Goal: Communication & Community: Participate in discussion

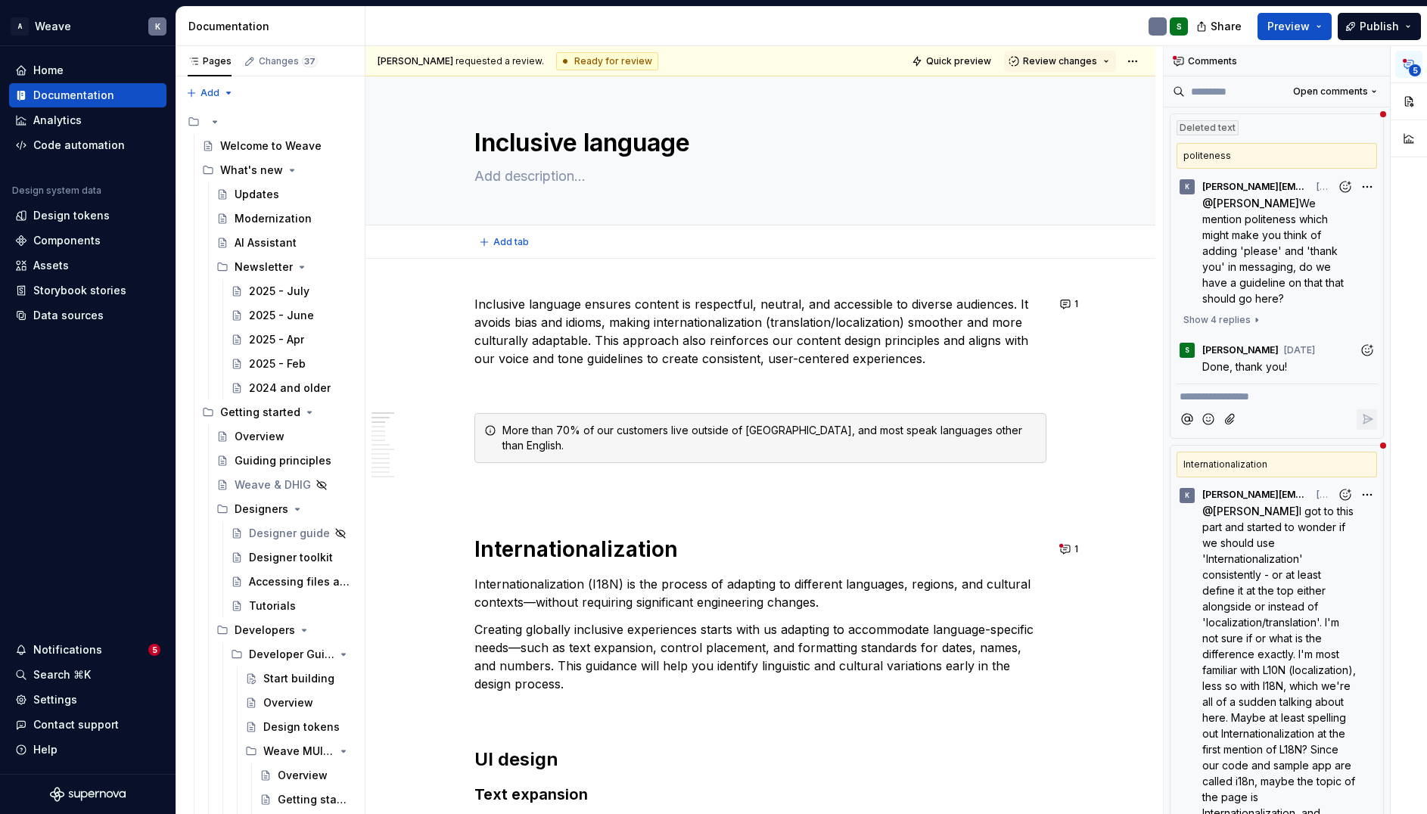
type textarea "*"
click at [1232, 322] on span "Show 4 replies" at bounding box center [1217, 320] width 67 height 12
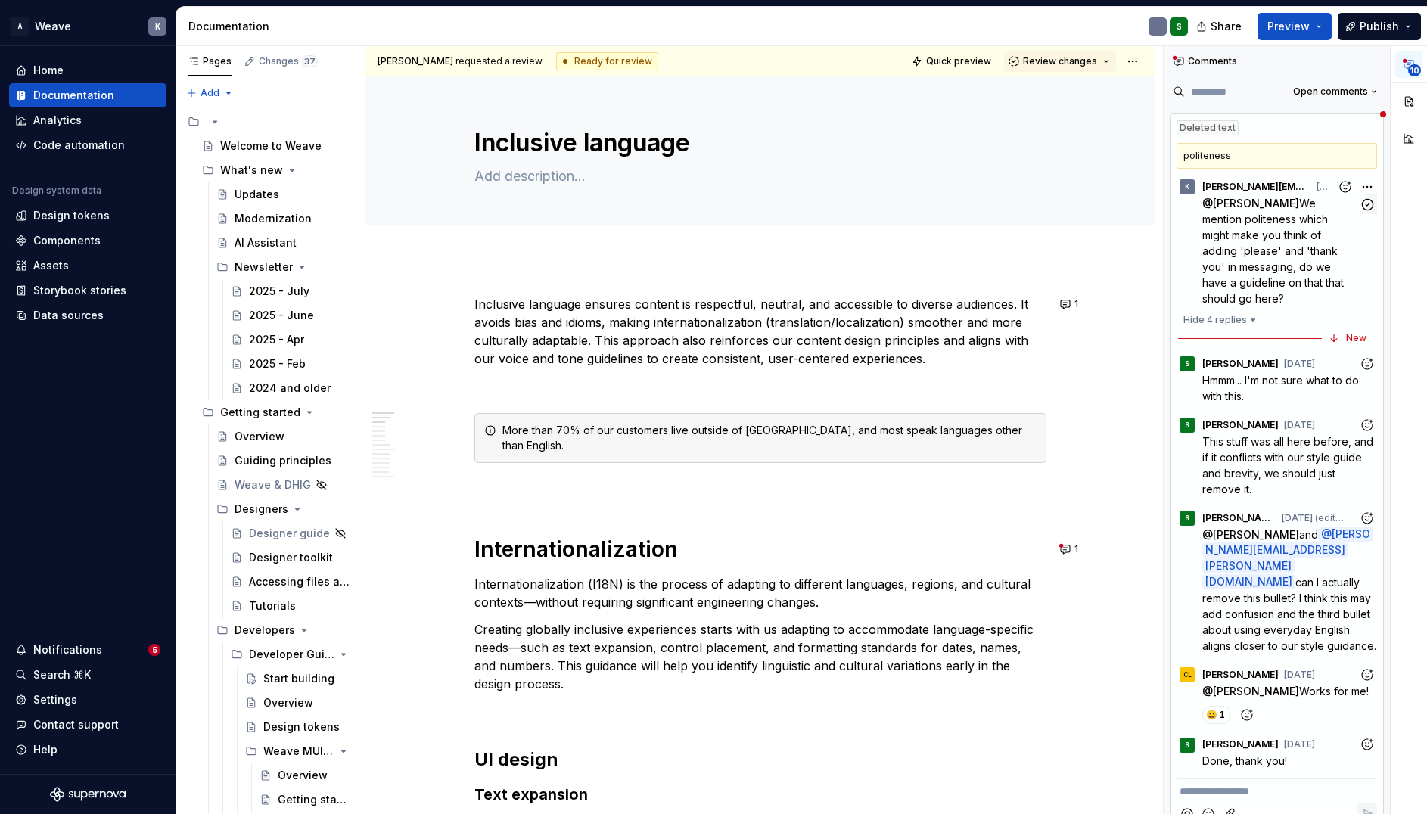
click at [1293, 258] on p "@ [PERSON_NAME] We mention politeness which might make you think of adding 'ple…" at bounding box center [1281, 250] width 157 height 111
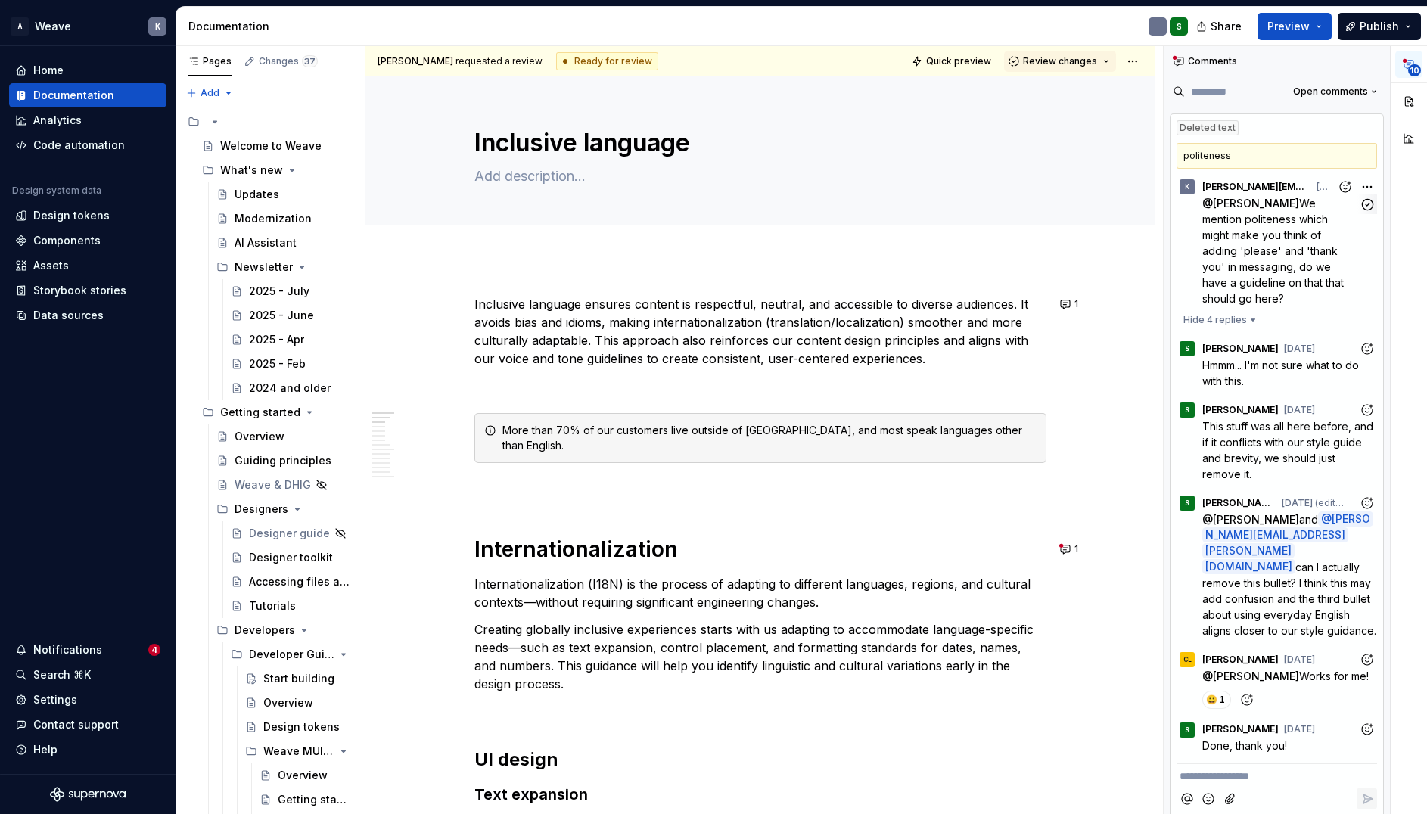
click at [1293, 258] on p "@ [PERSON_NAME] We mention politeness which might make you think of adding 'ple…" at bounding box center [1281, 250] width 157 height 111
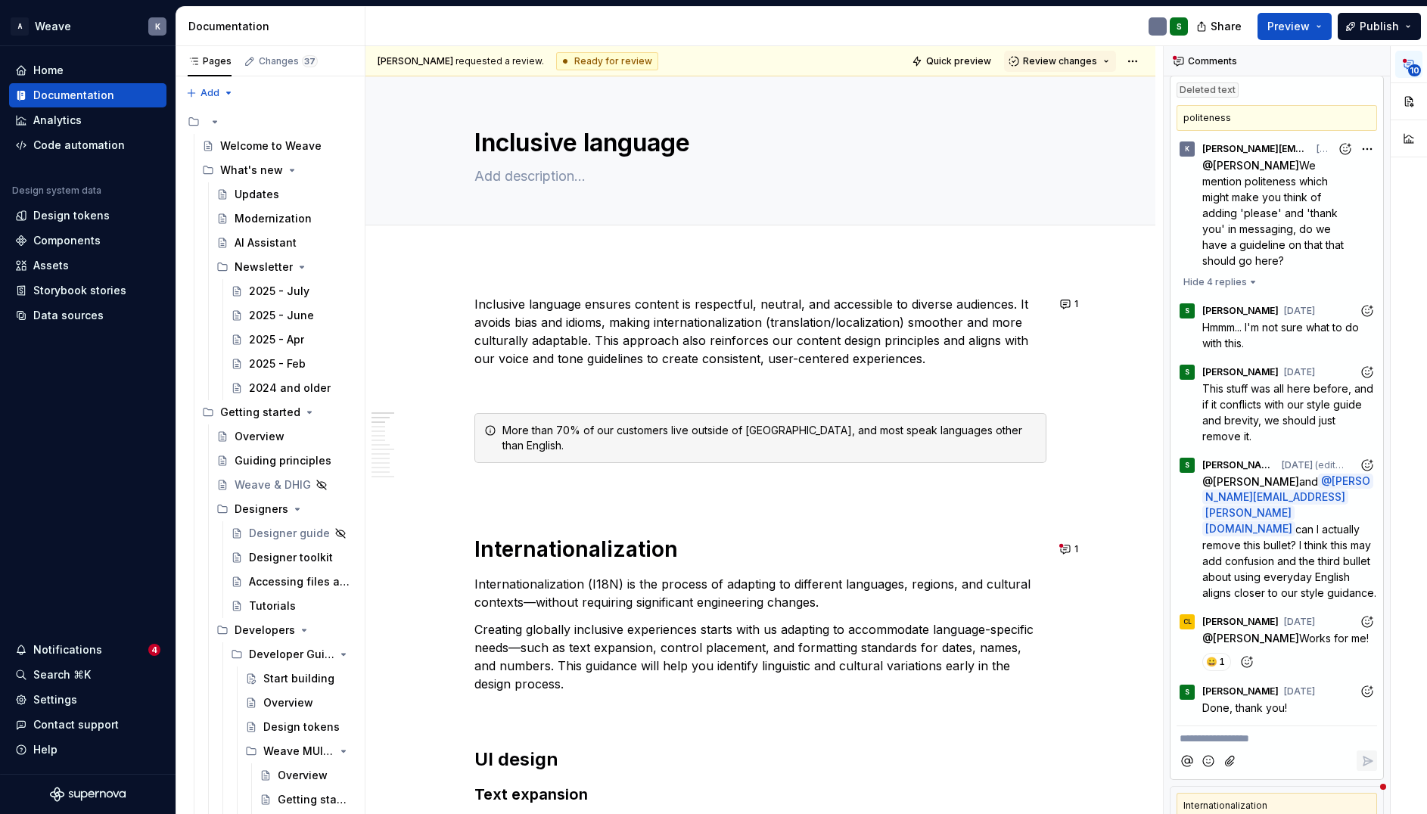
scroll to position [76, 0]
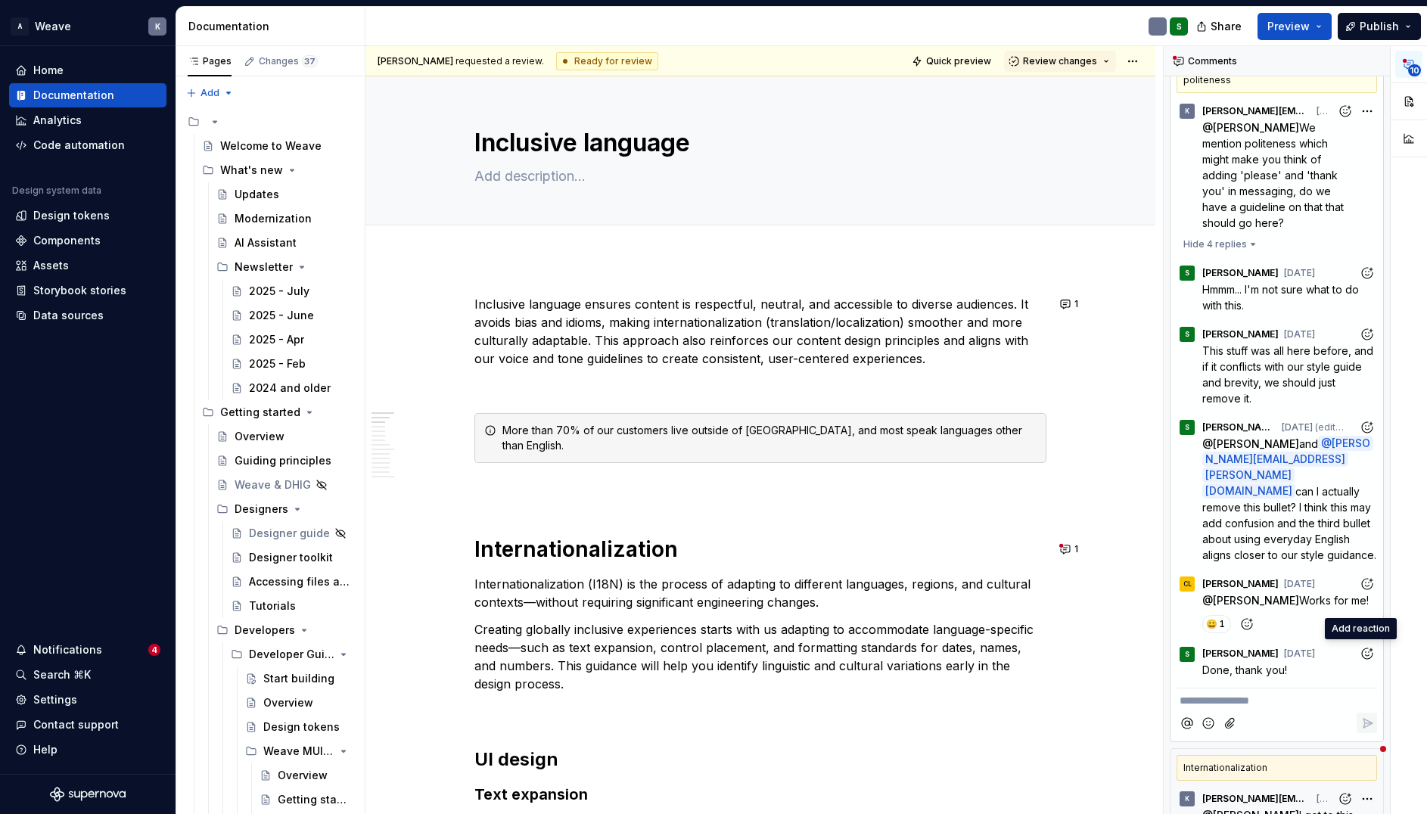
click at [1360, 652] on icon "Add reaction" at bounding box center [1367, 653] width 15 height 15
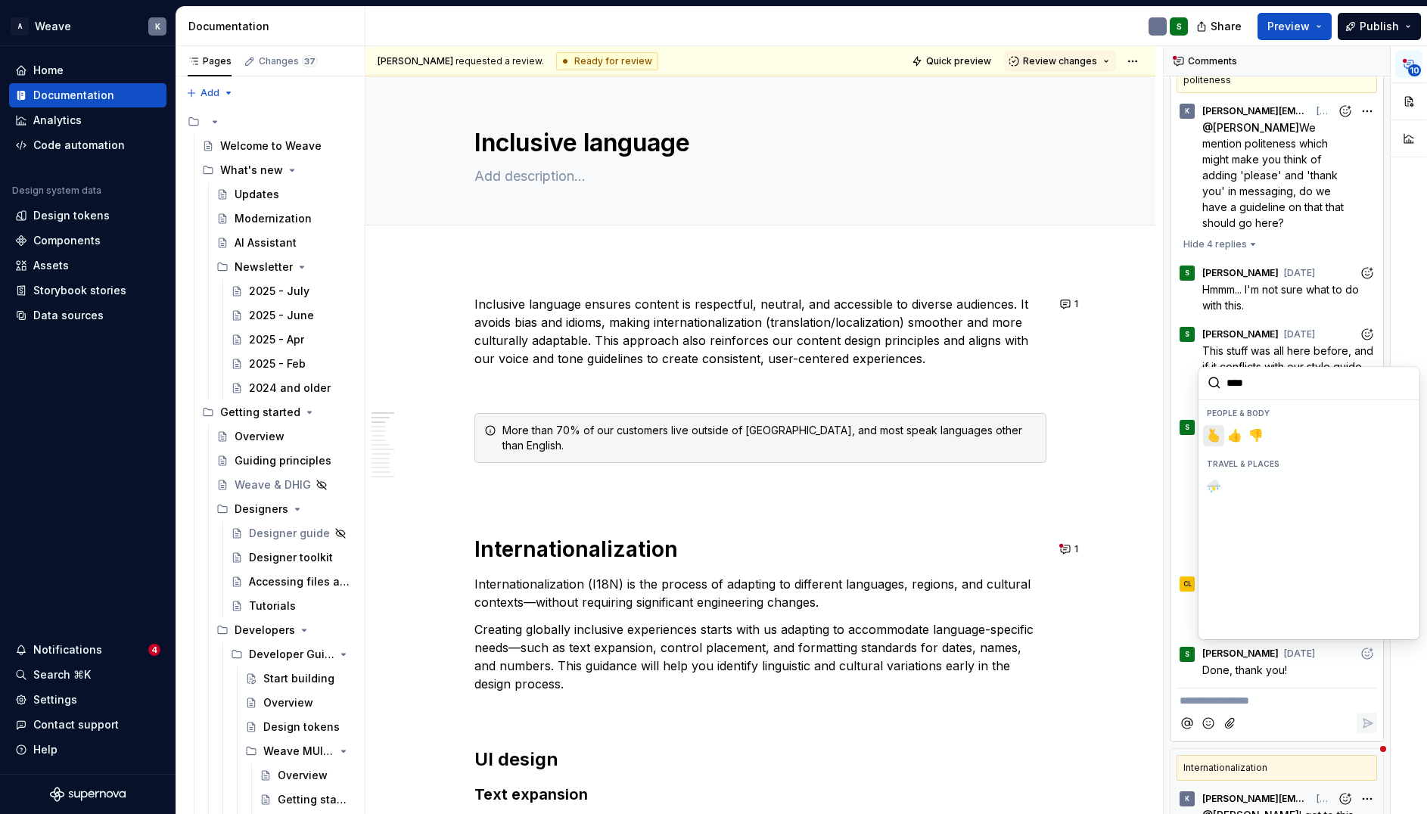
type input "*****"
click at [1235, 436] on span "👍️" at bounding box center [1235, 435] width 12 height 15
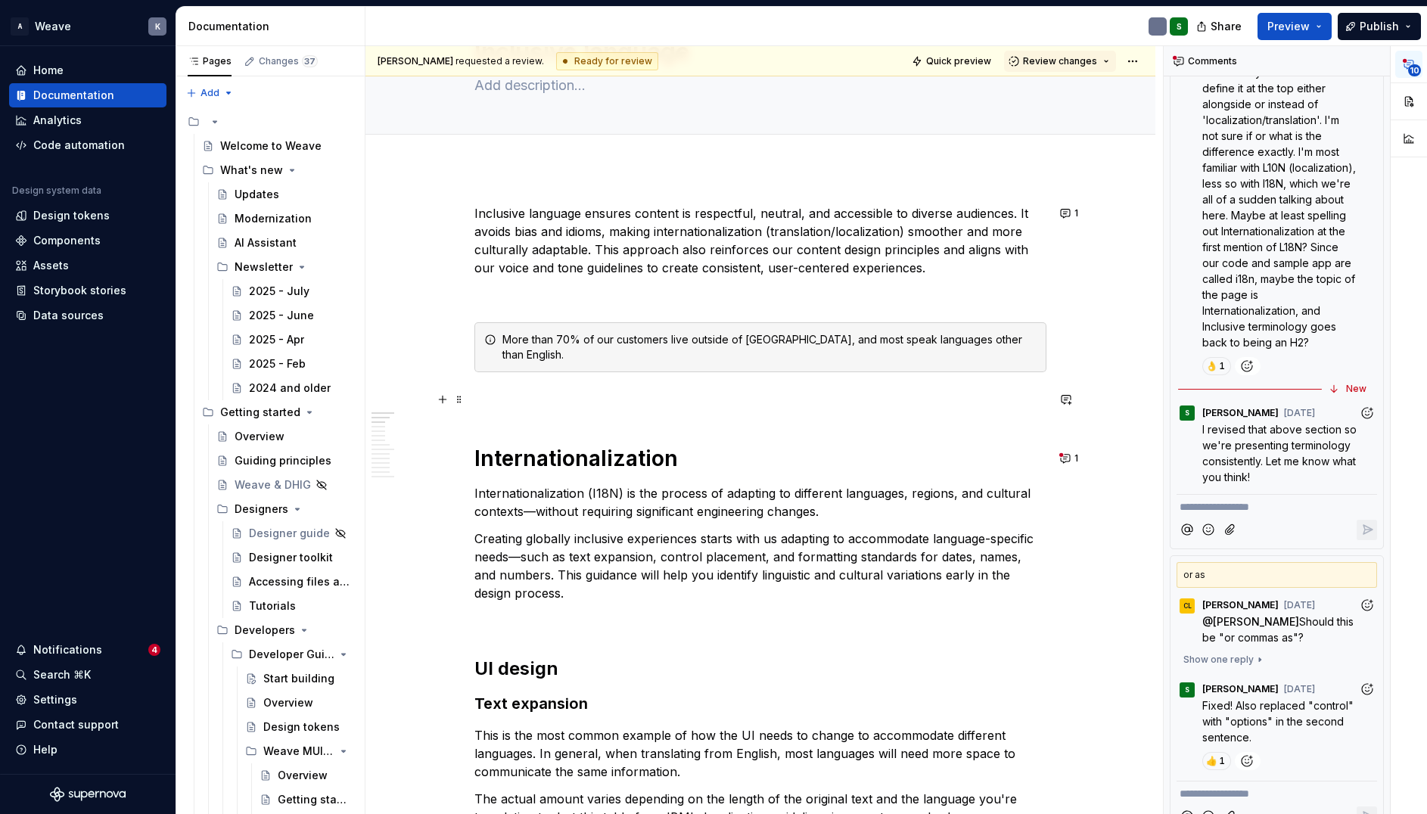
scroll to position [0, 0]
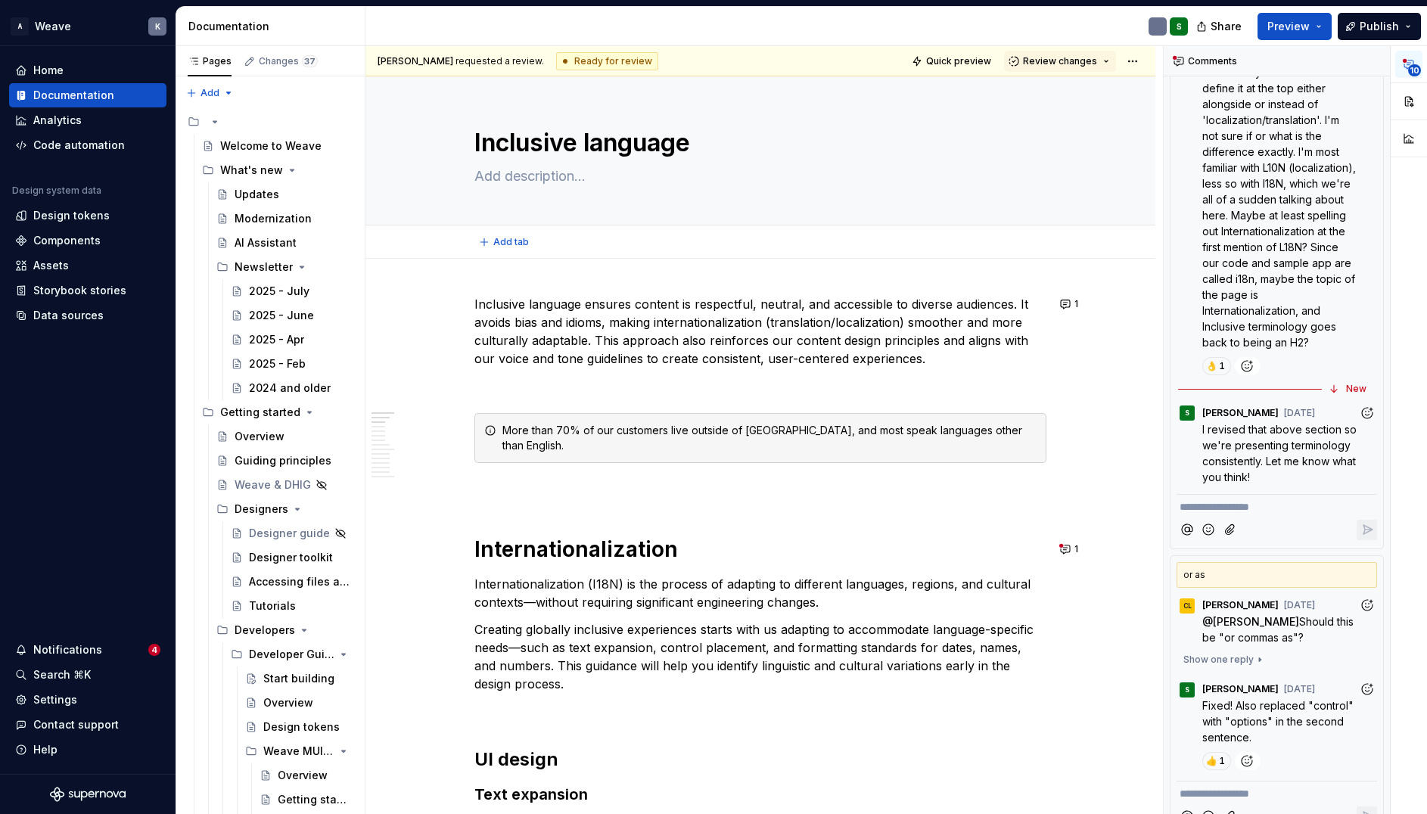
type textarea "*"
click at [1224, 515] on p "**********" at bounding box center [1277, 508] width 195 height 16
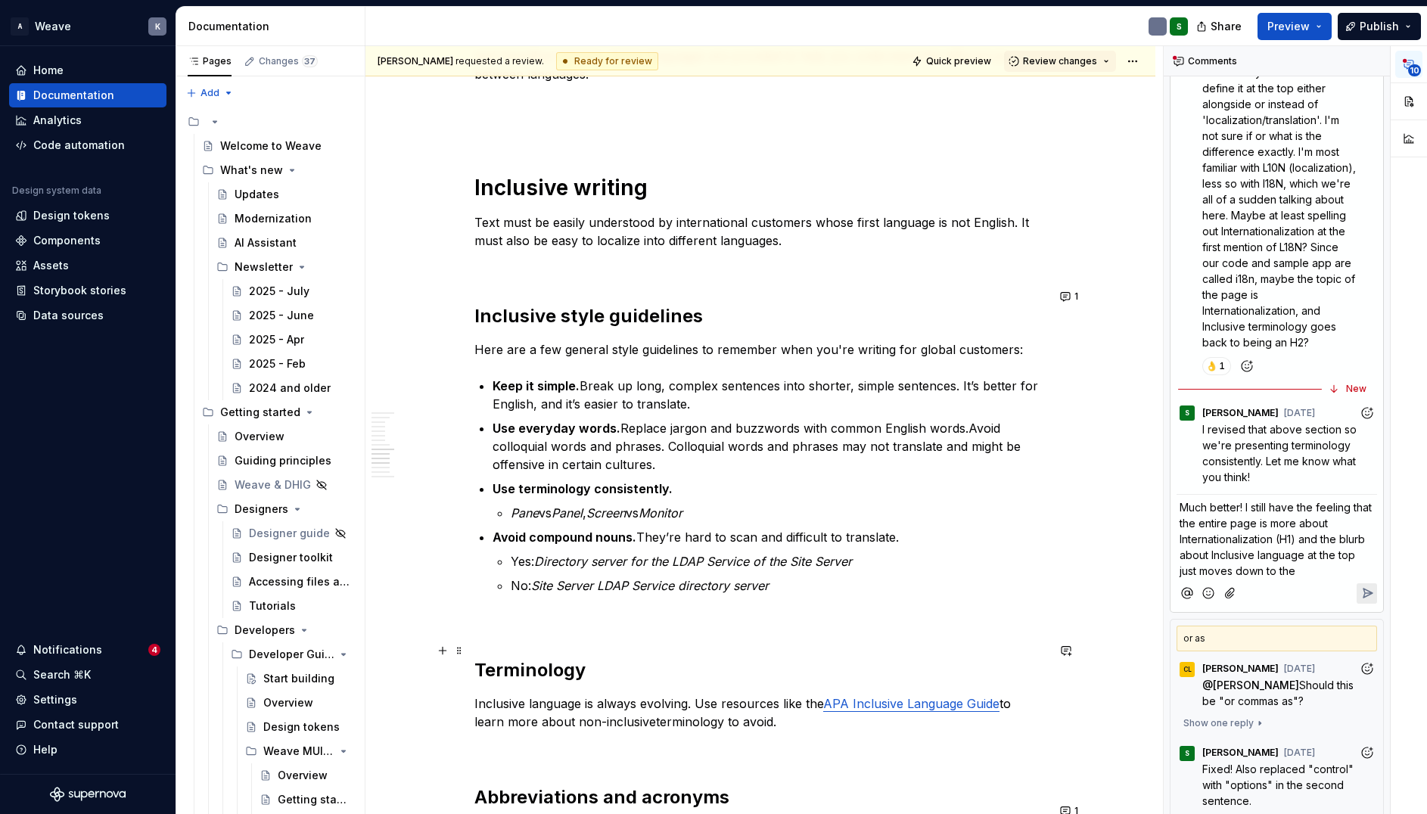
scroll to position [2725, 0]
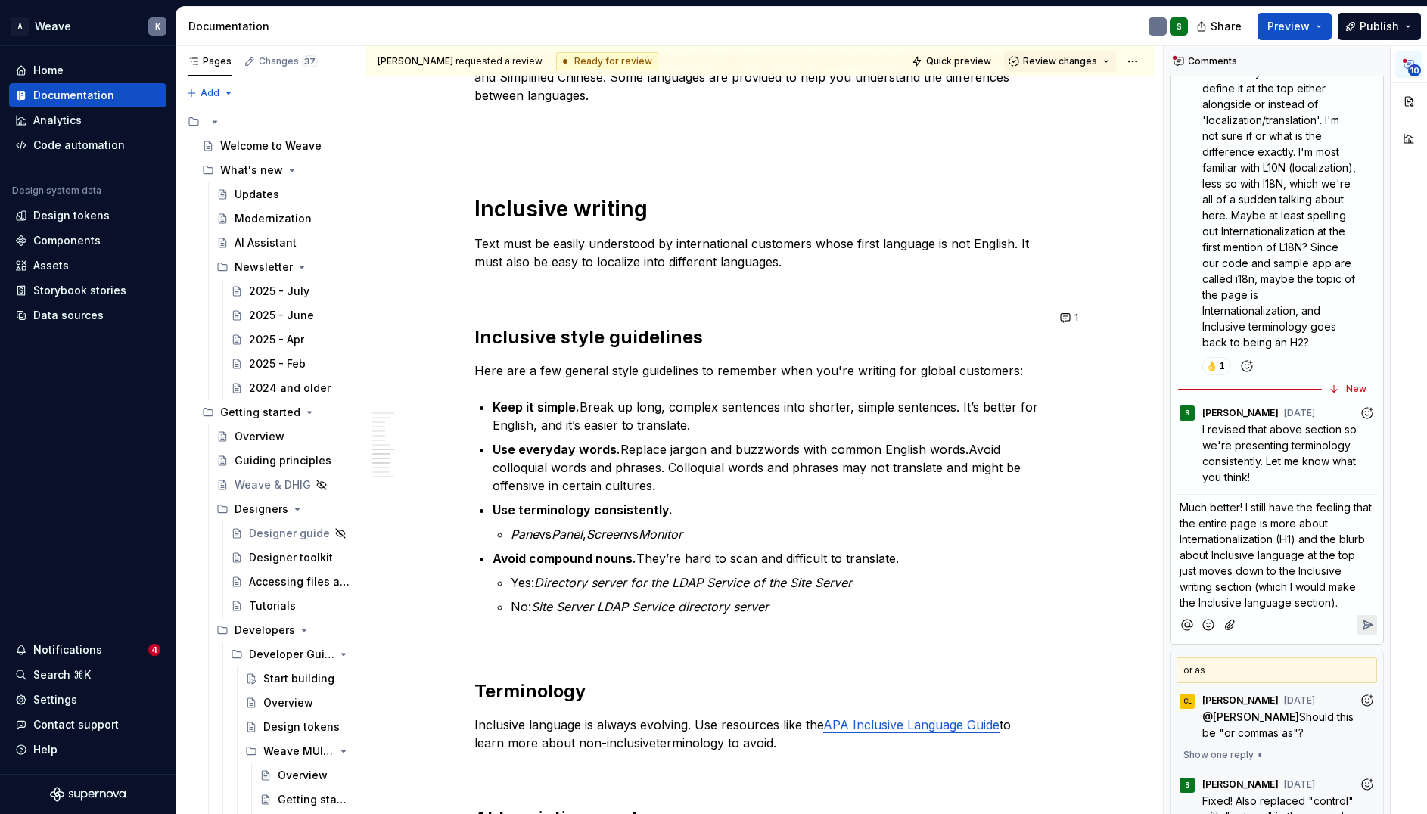
click at [1282, 557] on span "Much better! I still have the feeling that the entire page is more about Intern…" at bounding box center [1277, 555] width 195 height 108
click at [1299, 555] on span "Much better! I still have the feeling that the entire page is more about Intern…" at bounding box center [1277, 555] width 195 height 108
click at [1293, 609] on span "Much better! I still have the feeling that the entire page is more about Intern…" at bounding box center [1277, 555] width 195 height 108
click at [1333, 609] on span "Much better! I still have the feeling that the entire page is more about Intern…" at bounding box center [1277, 555] width 195 height 108
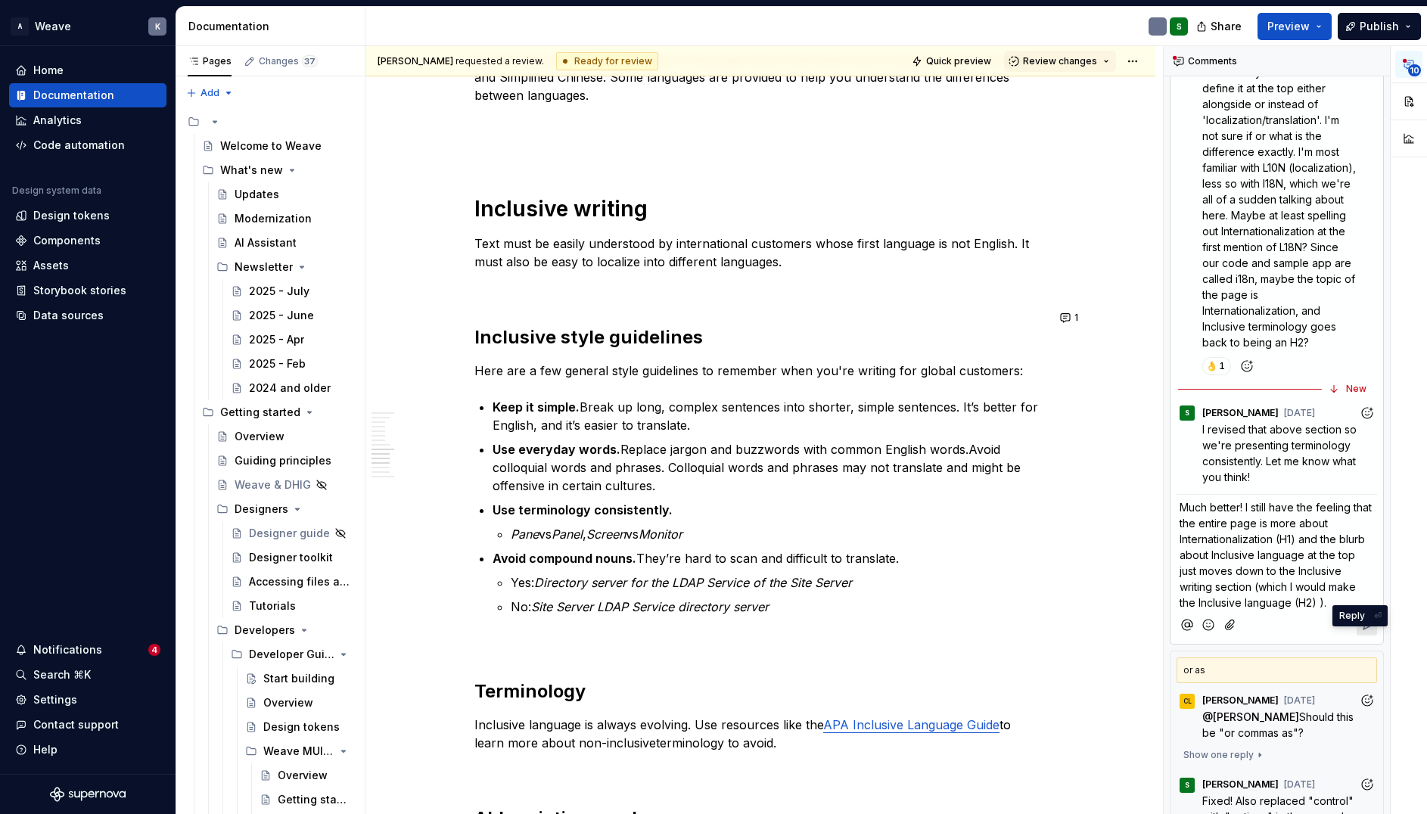
click at [1360, 633] on icon "Reply" at bounding box center [1367, 625] width 15 height 15
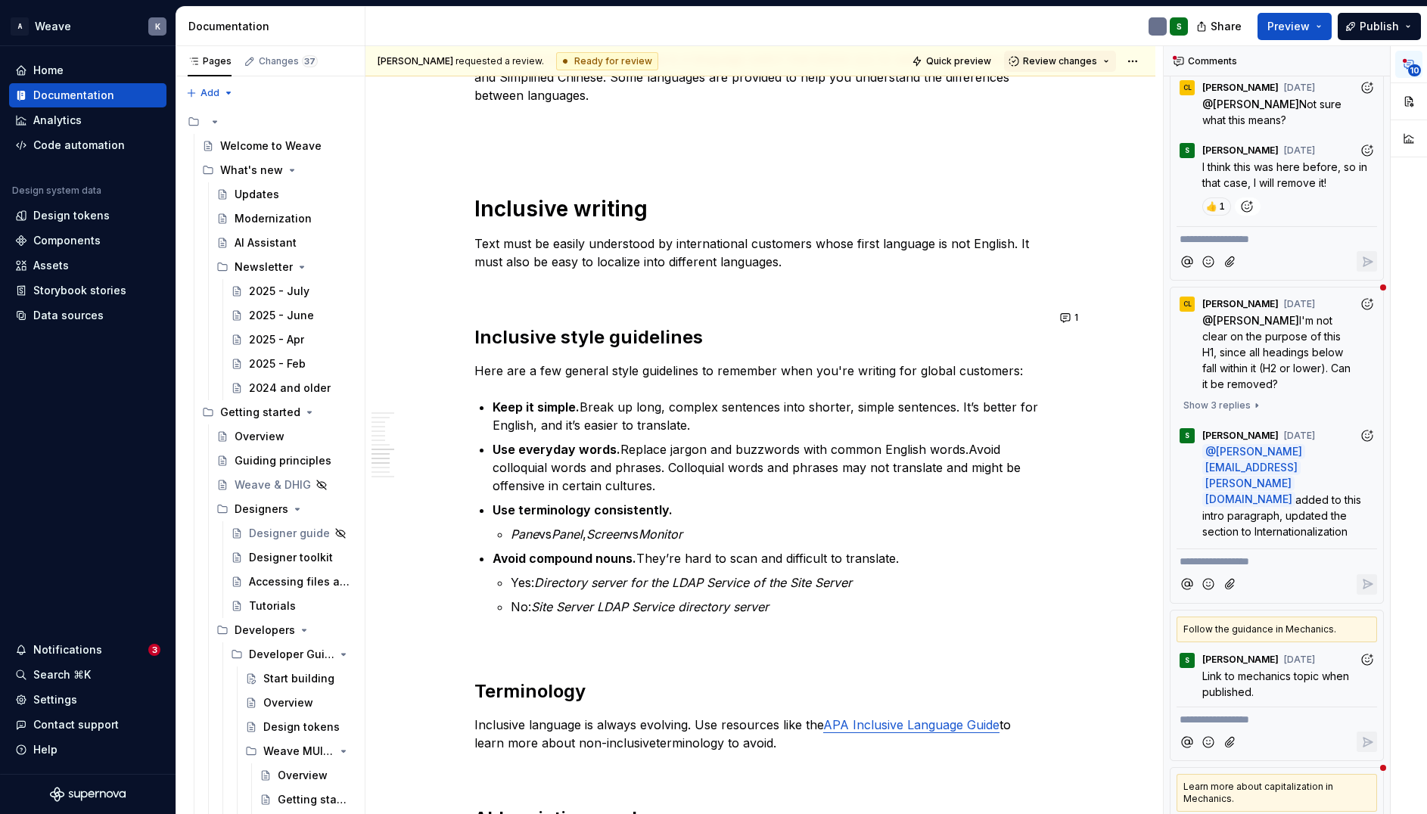
scroll to position [2195, 0]
click at [1247, 519] on span "added to this intro paragraph, updated the section to Internationalization" at bounding box center [1284, 513] width 162 height 45
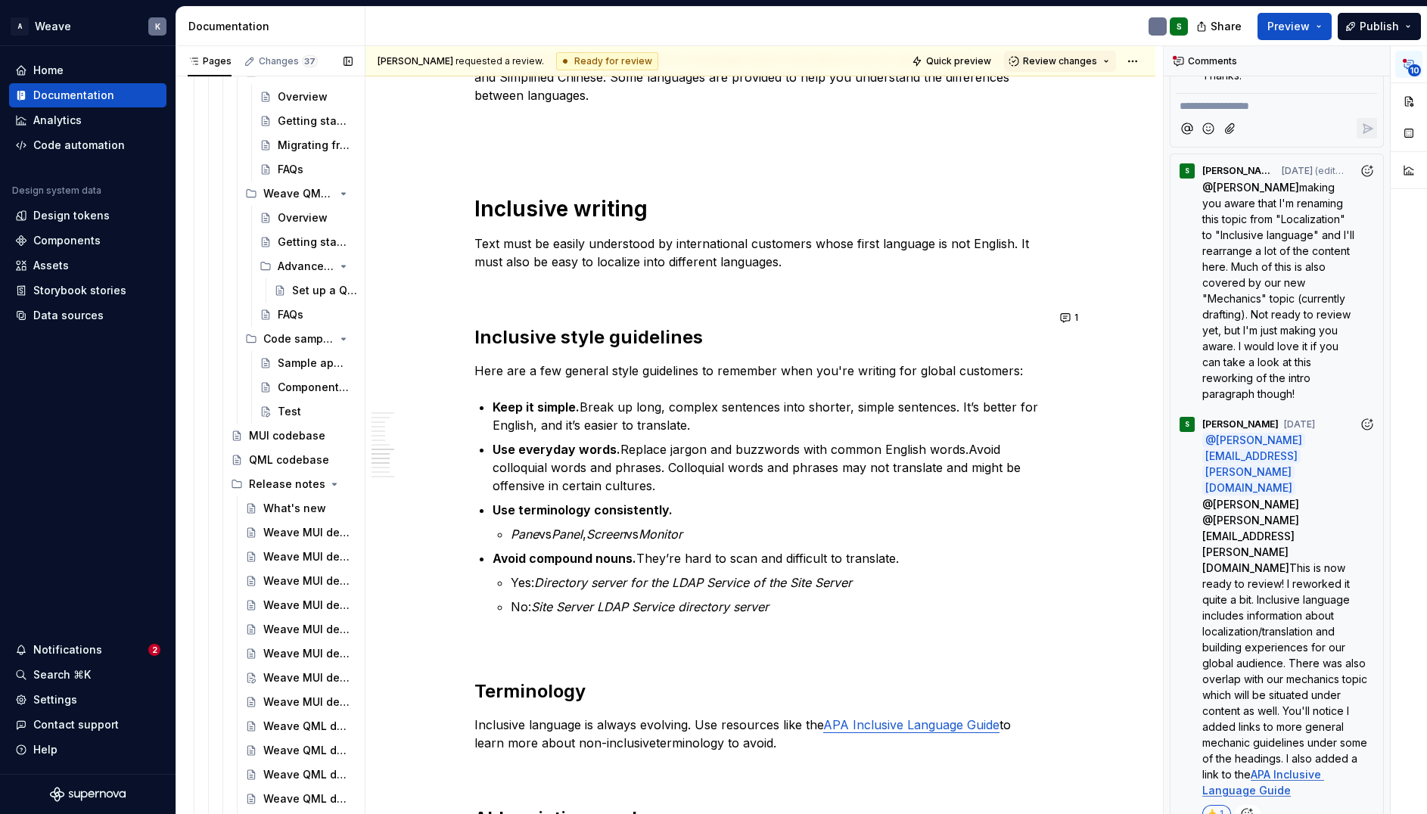
scroll to position [681, 0]
